Goal: Find specific page/section: Find specific page/section

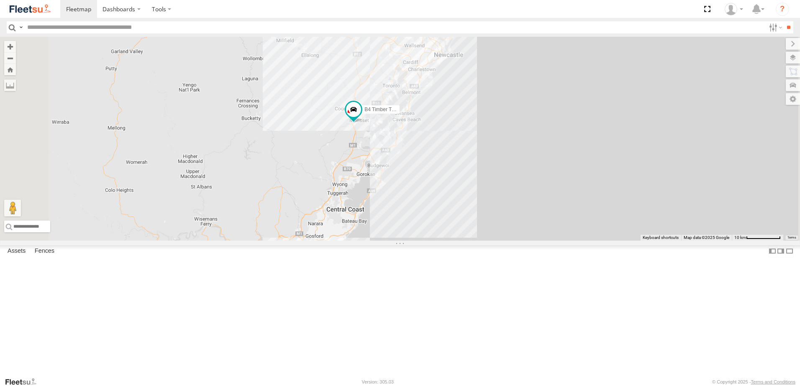
drag, startPoint x: 517, startPoint y: 109, endPoint x: 473, endPoint y: 255, distance: 152.3
click at [473, 241] on div "B4 Timber Truck B2 Timber Truck B5 Timber Truck" at bounding box center [400, 139] width 800 height 204
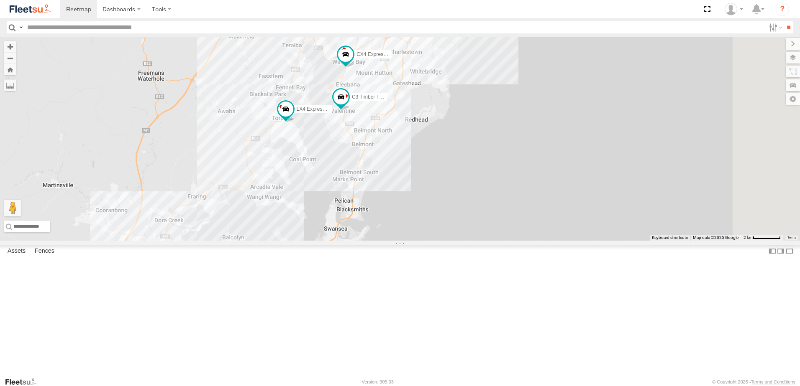
drag, startPoint x: 496, startPoint y: 96, endPoint x: 469, endPoint y: 138, distance: 49.8
click at [469, 138] on div "B4 Timber Truck B2 Timber Truck B5 Timber Truck LX4 Express Ute BX2 Express Ute…" at bounding box center [400, 139] width 800 height 204
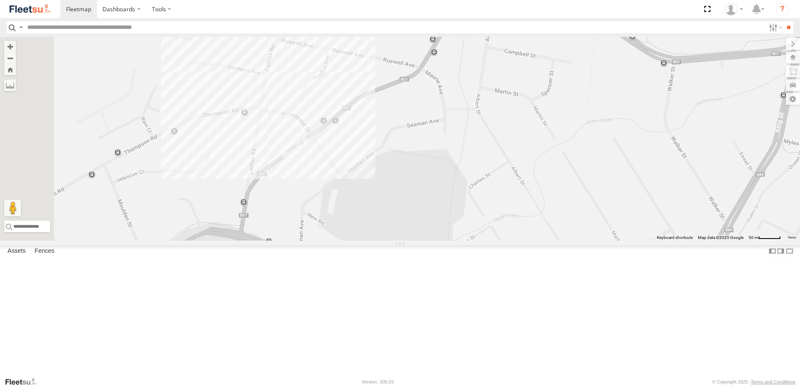
drag, startPoint x: 350, startPoint y: 77, endPoint x: 447, endPoint y: 220, distance: 172.8
click at [447, 220] on div "B4 Timber Truck B2 Timber Truck B5 Timber Truck LX4 Express Ute BX2 Express Ute…" at bounding box center [400, 139] width 800 height 204
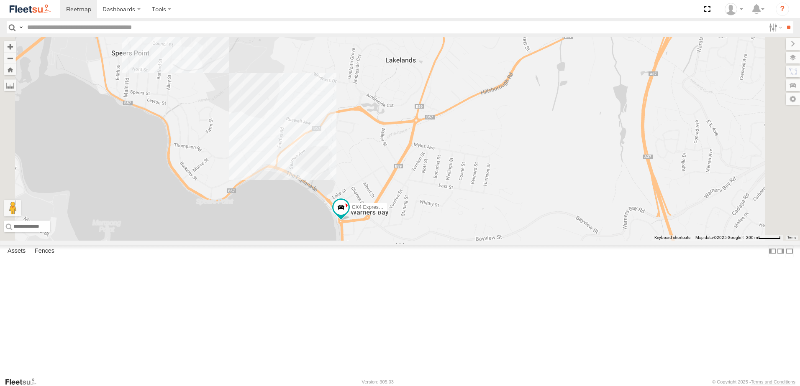
drag, startPoint x: 473, startPoint y: 296, endPoint x: 386, endPoint y: 285, distance: 88.1
click at [437, 241] on div "B4 Timber Truck B2 Timber Truck B5 Timber Truck LX4 Express Ute BX2 Express Ute…" at bounding box center [400, 139] width 800 height 204
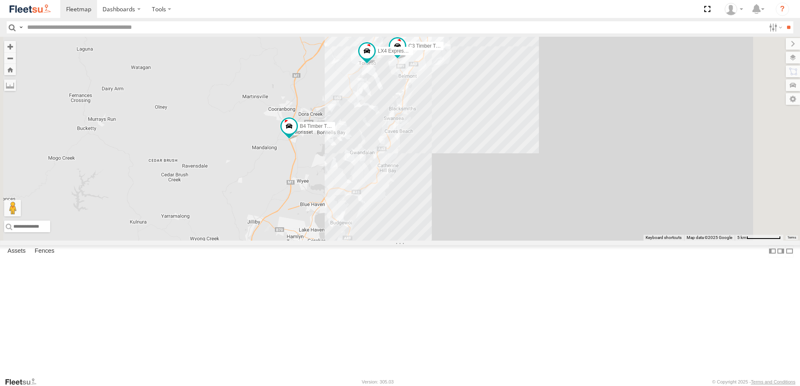
drag, startPoint x: 529, startPoint y: 213, endPoint x: 467, endPoint y: 160, distance: 81.8
click at [437, 241] on div "B4 Timber Truck B2 Timber Truck B5 Timber Truck LX4 Express Ute BX2 Express Ute…" at bounding box center [400, 139] width 800 height 204
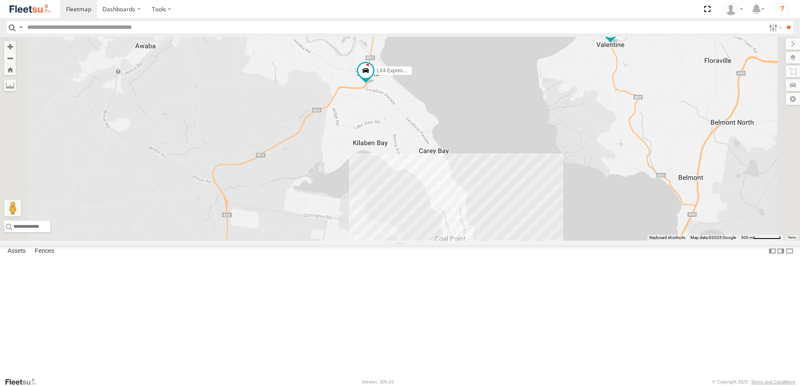
drag, startPoint x: 485, startPoint y: 164, endPoint x: 423, endPoint y: 217, distance: 80.7
click at [425, 217] on div "B4 Timber Truck B2 Timber Truck B5 Timber Truck LX4 Express Ute BX2 Express Ute…" at bounding box center [400, 139] width 800 height 204
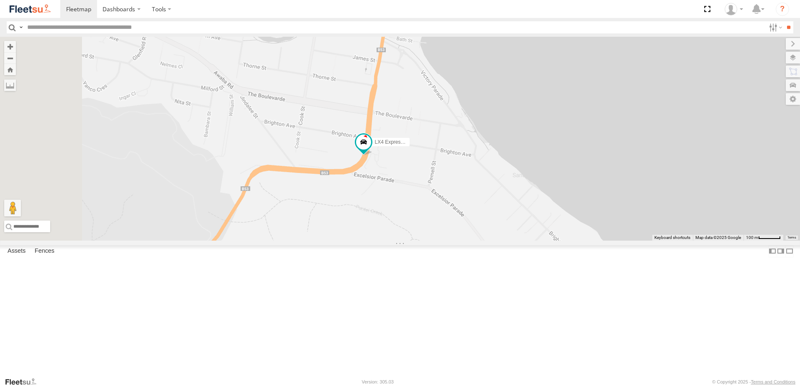
drag, startPoint x: 472, startPoint y: 165, endPoint x: 551, endPoint y: 192, distance: 83.3
click at [551, 192] on div "B4 Timber Truck B2 Timber Truck B5 Timber Truck LX4 Express Ute BX2 Express Ute…" at bounding box center [400, 139] width 800 height 204
click at [371, 150] on span at bounding box center [363, 142] width 15 height 15
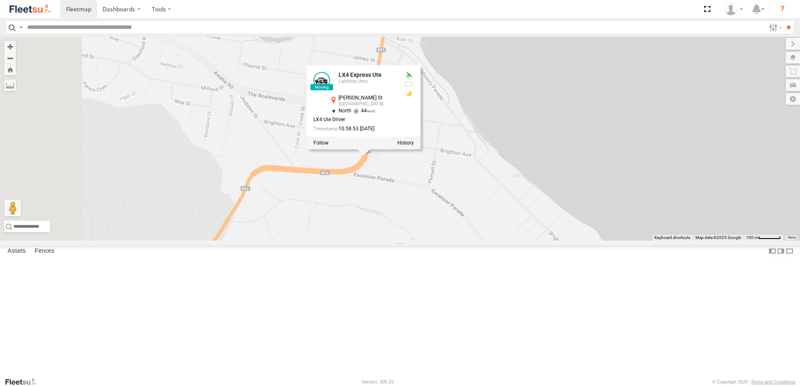
click at [481, 241] on div "B4 Timber Truck B2 Timber Truck B5 Timber Truck LX4 Express Ute BX2 Express Ute…" at bounding box center [400, 139] width 800 height 204
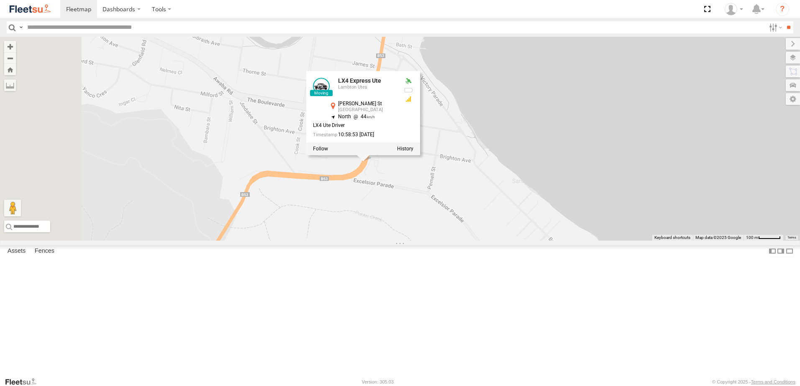
click at [474, 241] on div "B4 Timber Truck B2 Timber Truck B5 Timber Truck LX4 Express Ute BX2 Express Ute…" at bounding box center [400, 139] width 800 height 204
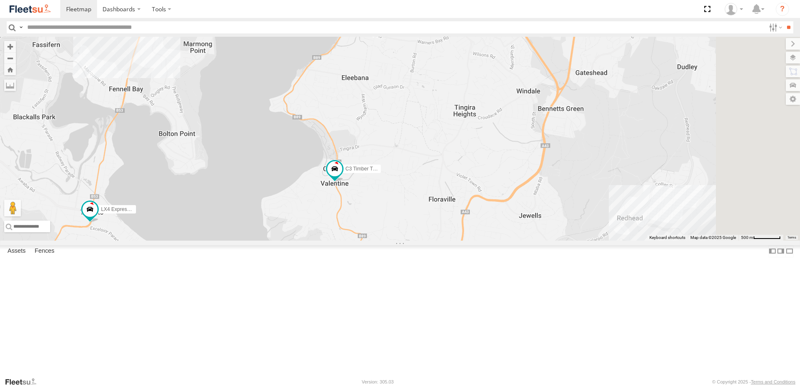
drag, startPoint x: 715, startPoint y: 265, endPoint x: 433, endPoint y: 299, distance: 283.9
click at [423, 241] on div "B4 Timber Truck B2 Timber Truck B5 Timber Truck LX4 Express Ute BX2 Express Ute…" at bounding box center [400, 139] width 800 height 204
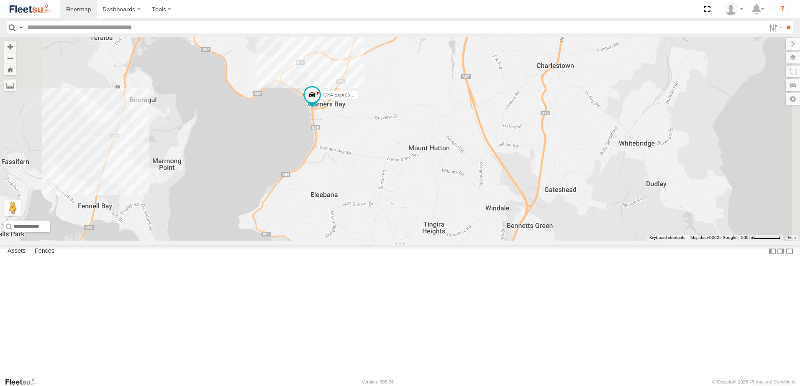
drag, startPoint x: 523, startPoint y: 130, endPoint x: 473, endPoint y: 228, distance: 110.5
click at [495, 235] on div "B4 Timber Truck B2 Timber Truck B5 Timber Truck LX4 Express Ute BX2 Express Ute…" at bounding box center [400, 139] width 800 height 204
